Goal: Find specific page/section: Find specific page/section

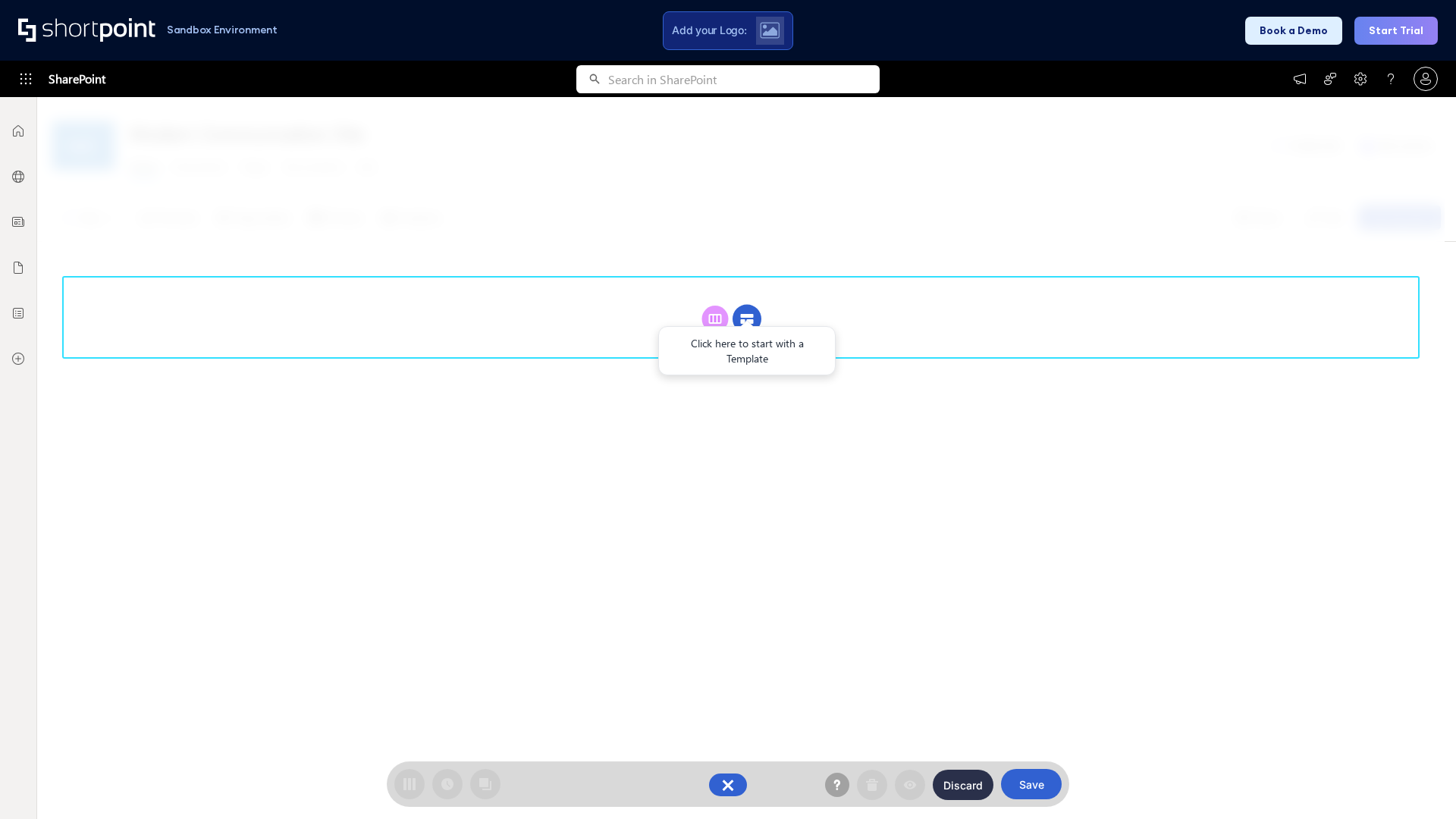
click at [747, 319] on circle at bounding box center [746, 319] width 29 height 29
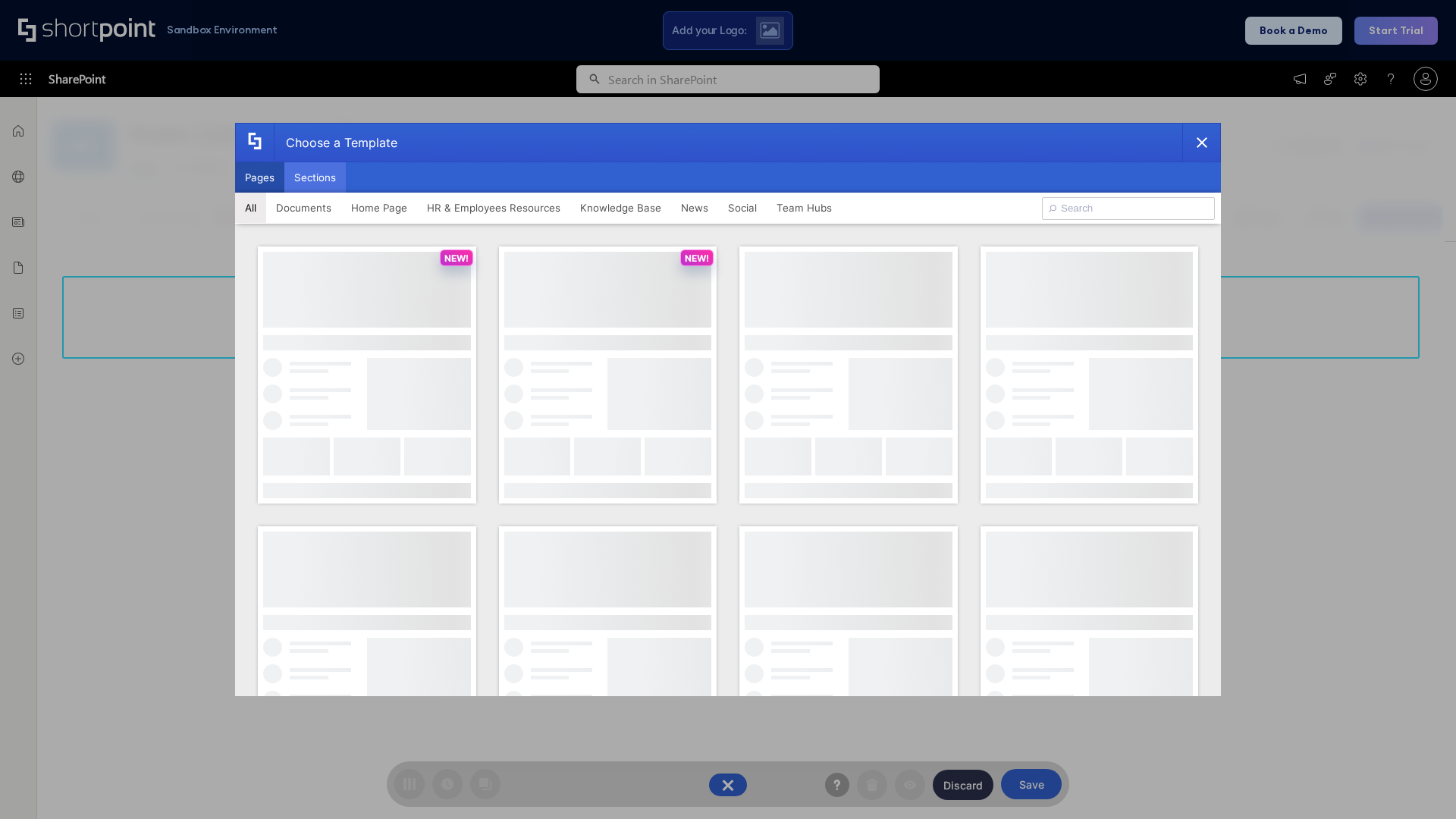
click at [314, 177] on button "Sections" at bounding box center [314, 177] width 61 height 30
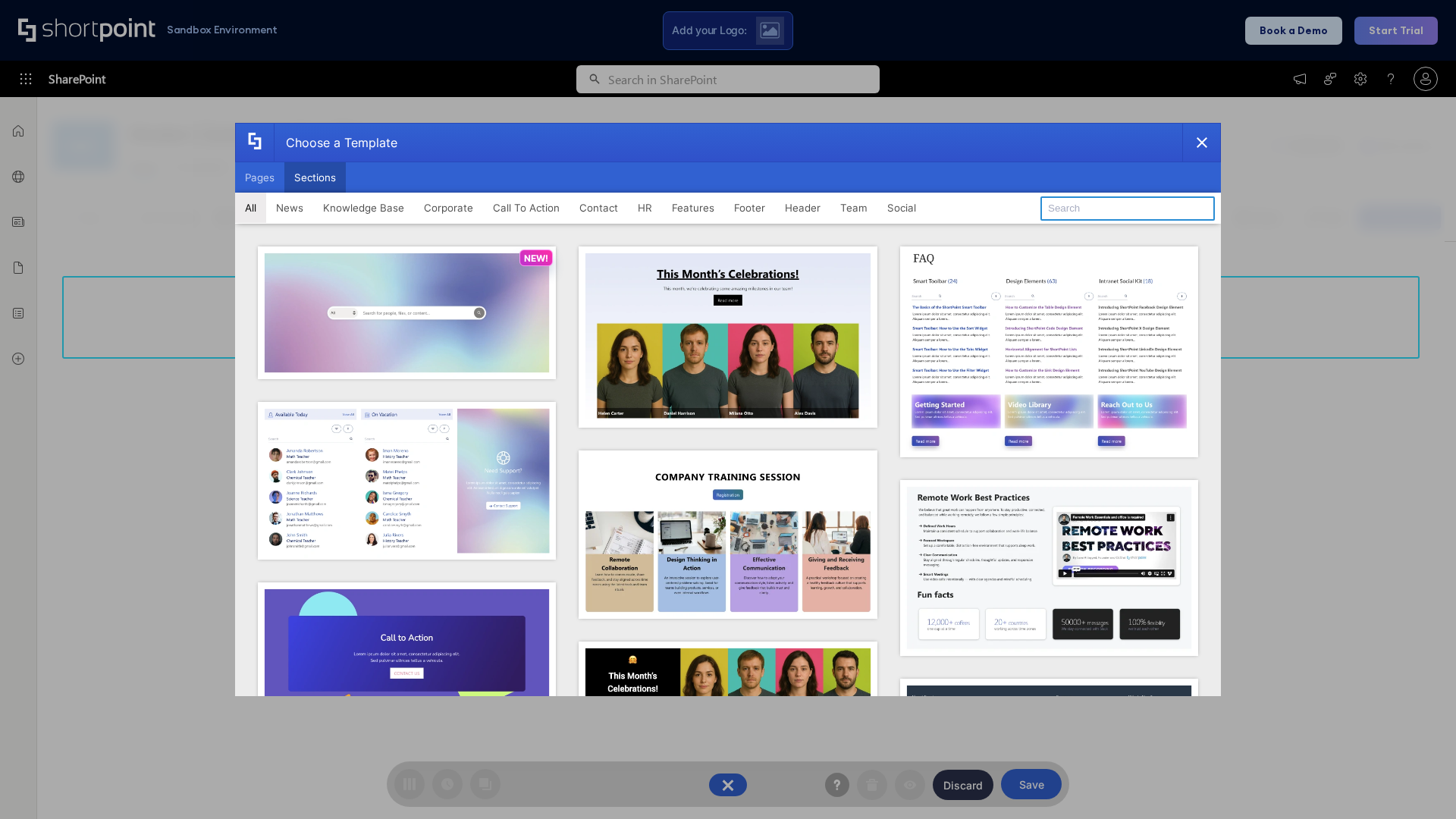
type input "CTA 2"
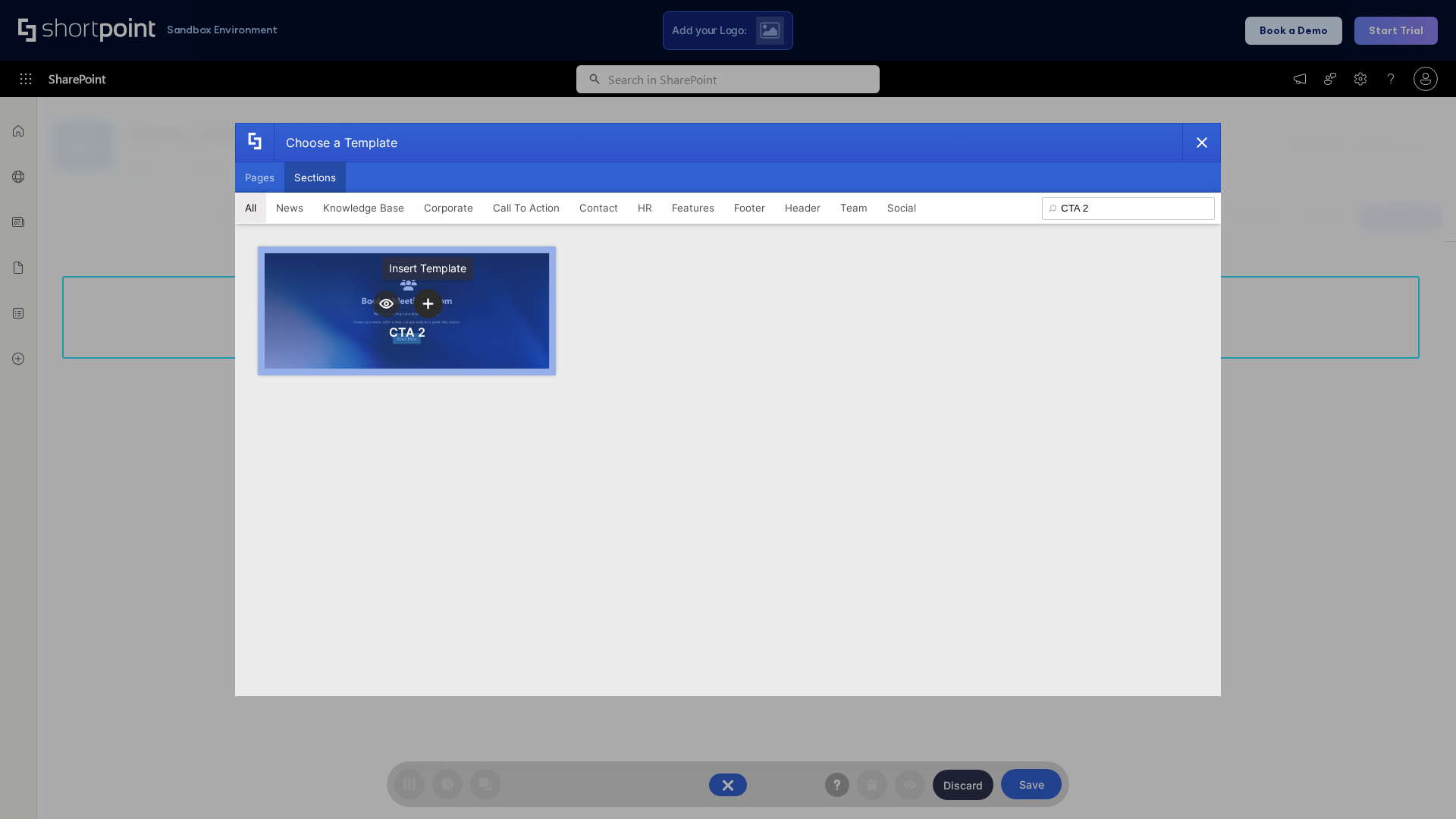
click at [427, 303] on icon "template selector" at bounding box center [427, 303] width 10 height 10
